Goal: Transaction & Acquisition: Purchase product/service

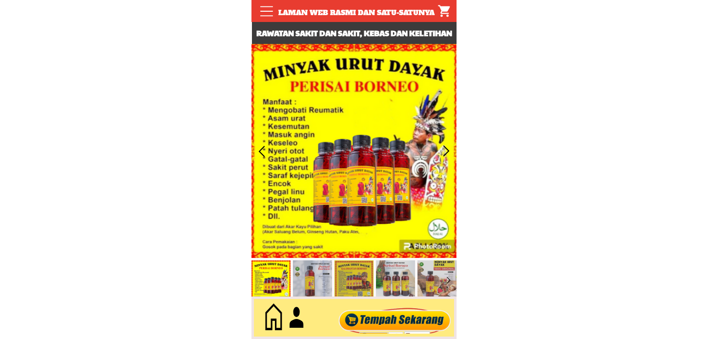
click at [369, 326] on div at bounding box center [395, 318] width 118 height 32
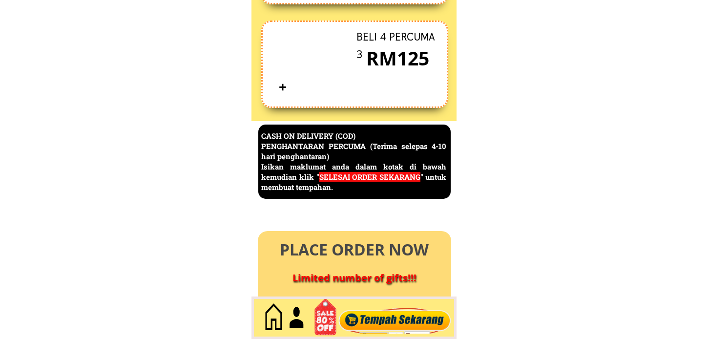
scroll to position [4236, 0]
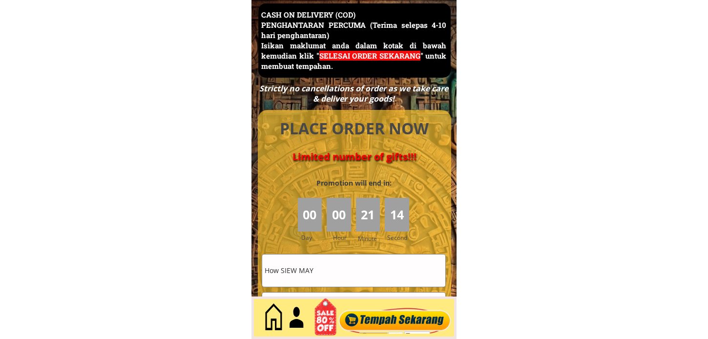
click at [324, 272] on input "How SIEW MAY" at bounding box center [353, 270] width 183 height 32
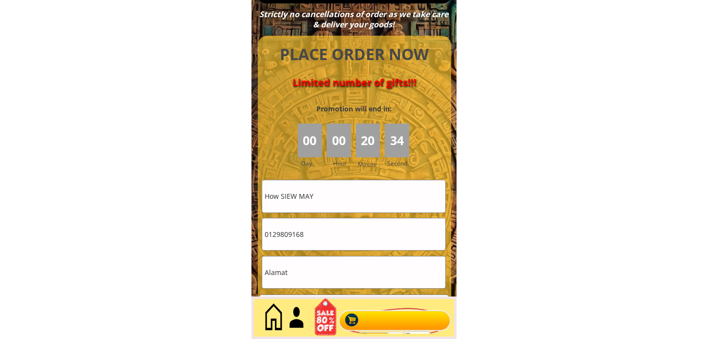
scroll to position [4345, 0]
